Goal: Find specific page/section: Find specific page/section

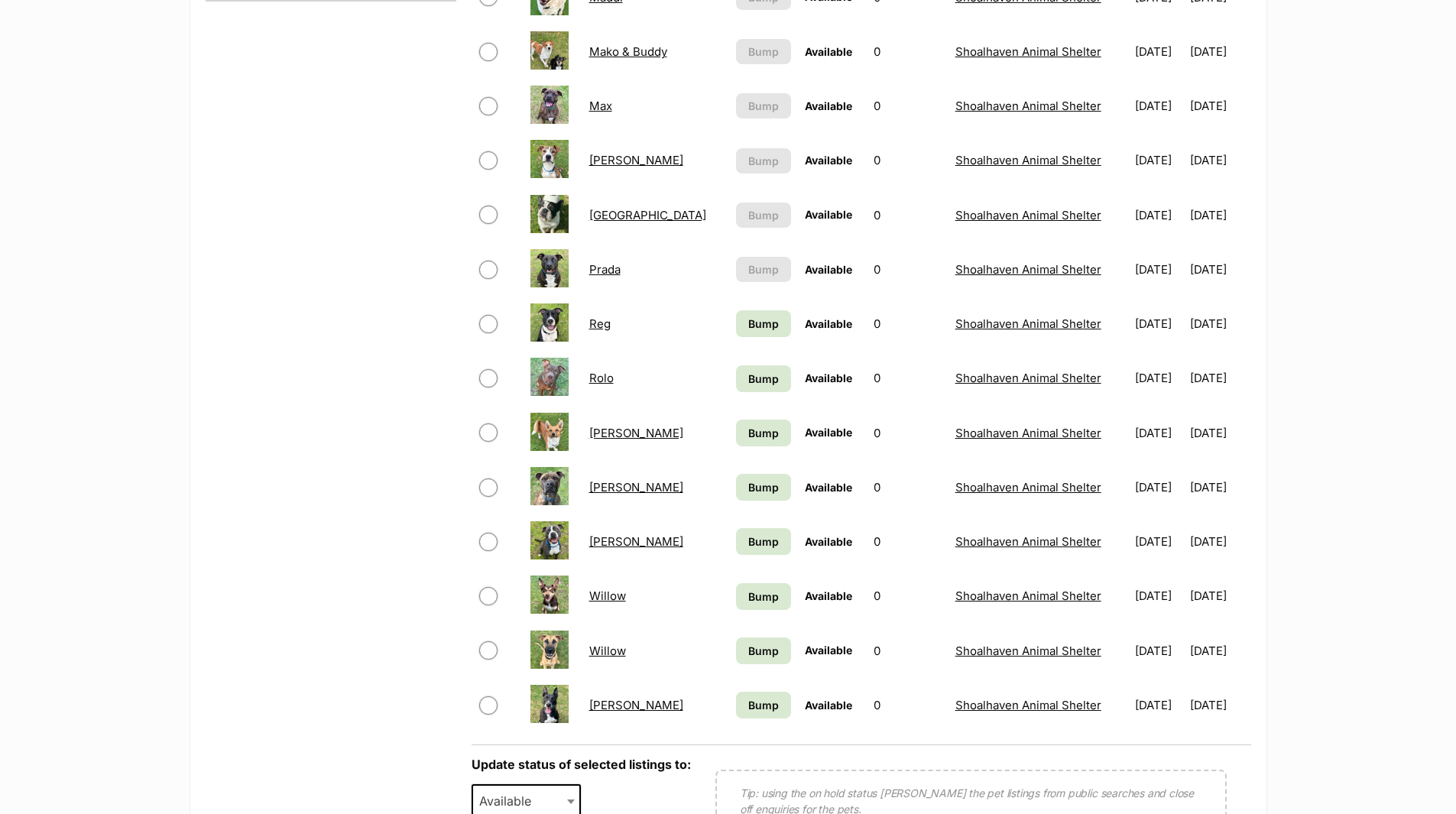
scroll to position [841, 0]
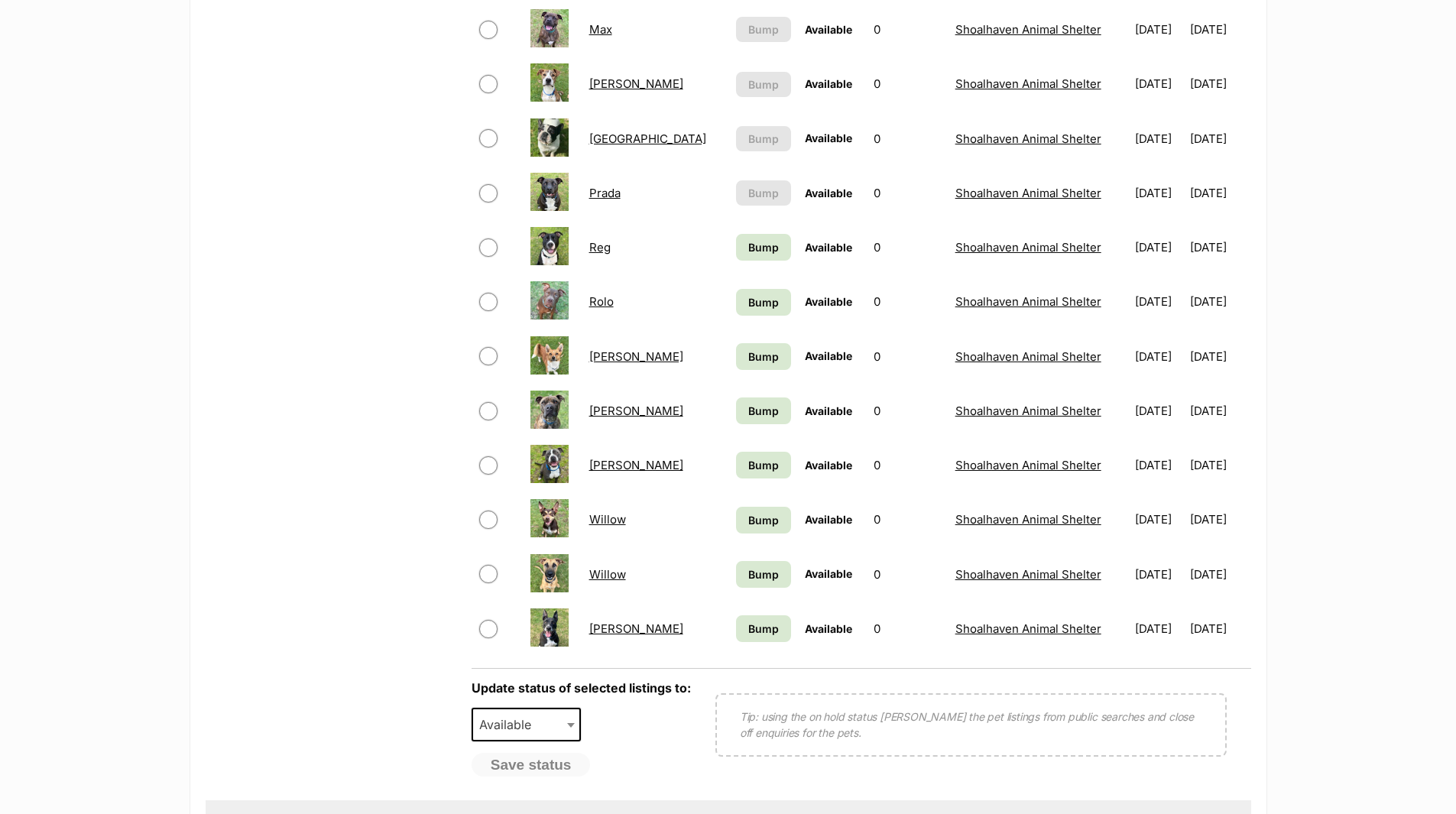
click at [605, 360] on link "Sally" at bounding box center [635, 356] width 94 height 14
